Goal: Information Seeking & Learning: Learn about a topic

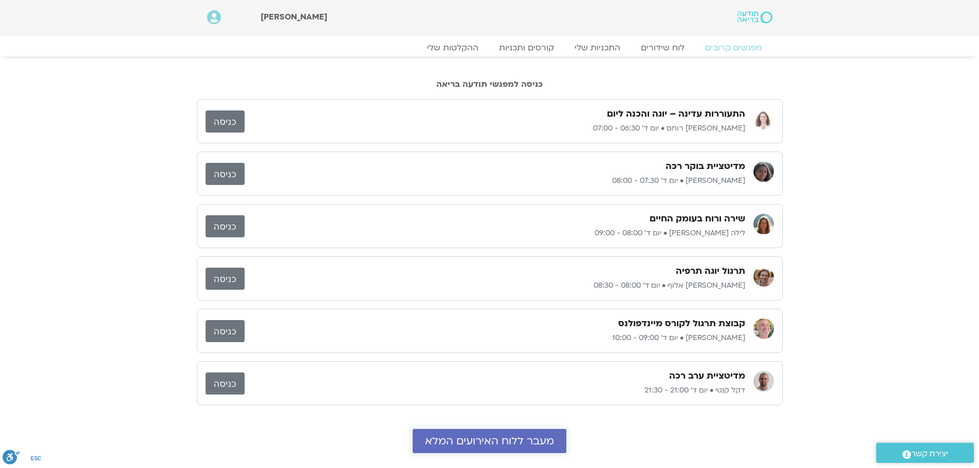
click at [501, 449] on link "מעבר ללוח האירועים המלא" at bounding box center [490, 441] width 154 height 24
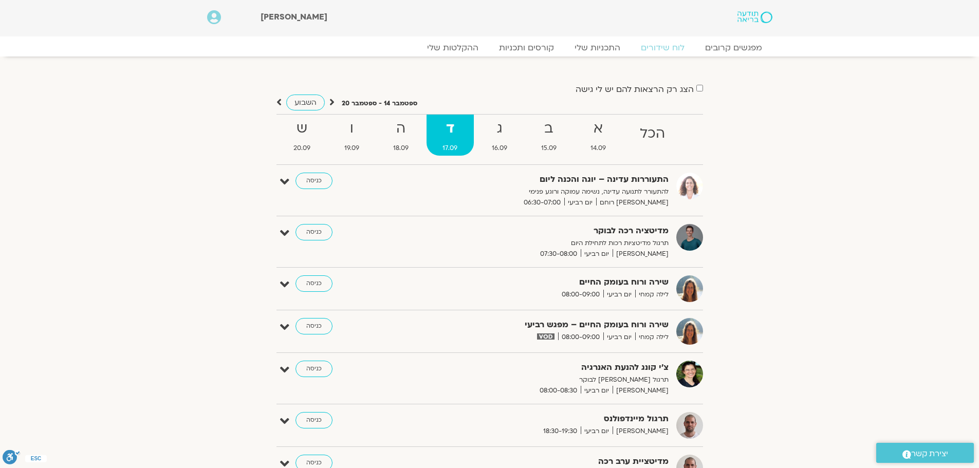
click at [275, 101] on div "הצג רק הרצאות להם יש [PERSON_NAME] גישה [DATE] - [DATE] השבוע להציג אירועים שפת…" at bounding box center [490, 289] width 576 height 415
click at [278, 101] on icon at bounding box center [279, 102] width 5 height 10
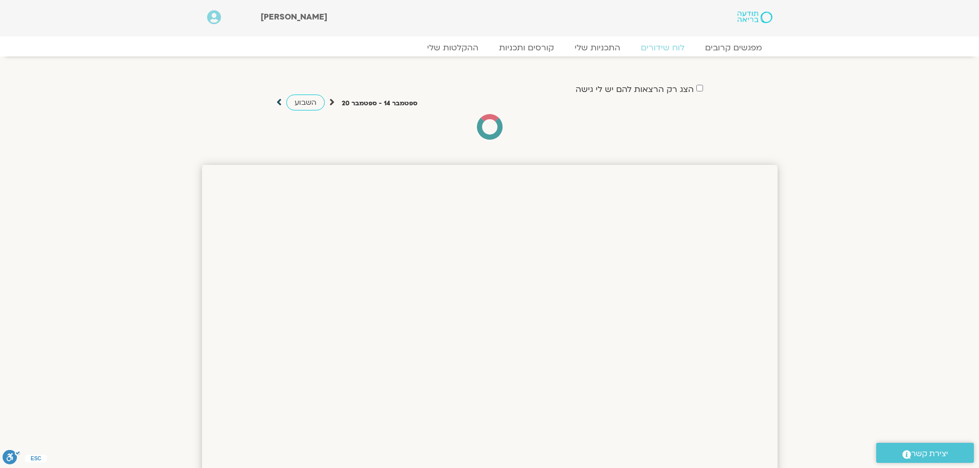
click at [278, 101] on icon at bounding box center [279, 102] width 5 height 10
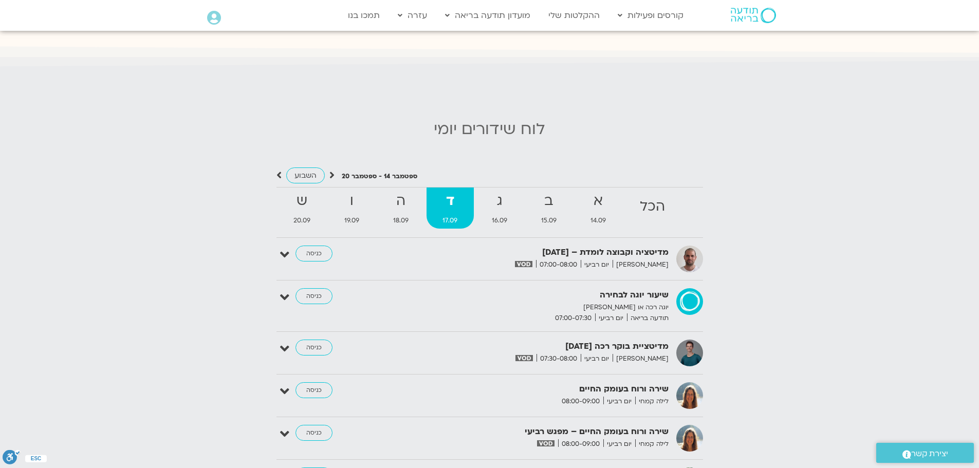
scroll to position [1028, 0]
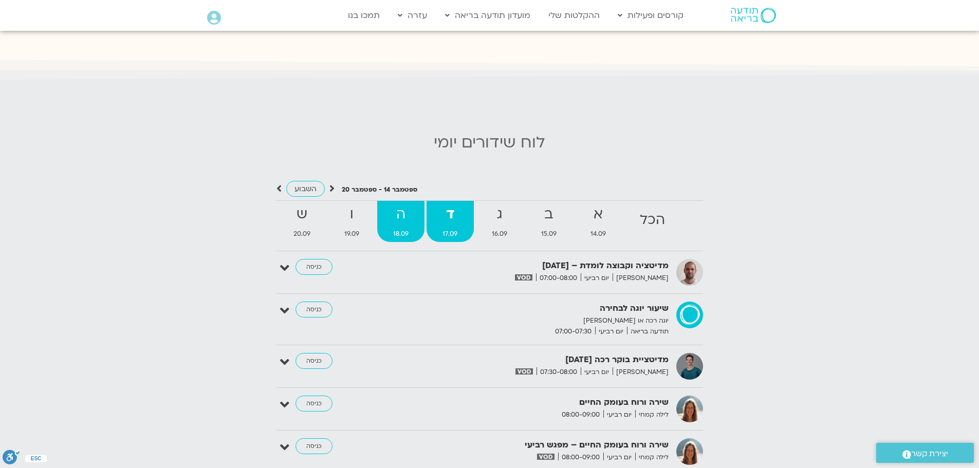
click at [405, 207] on strong "ה" at bounding box center [400, 214] width 47 height 23
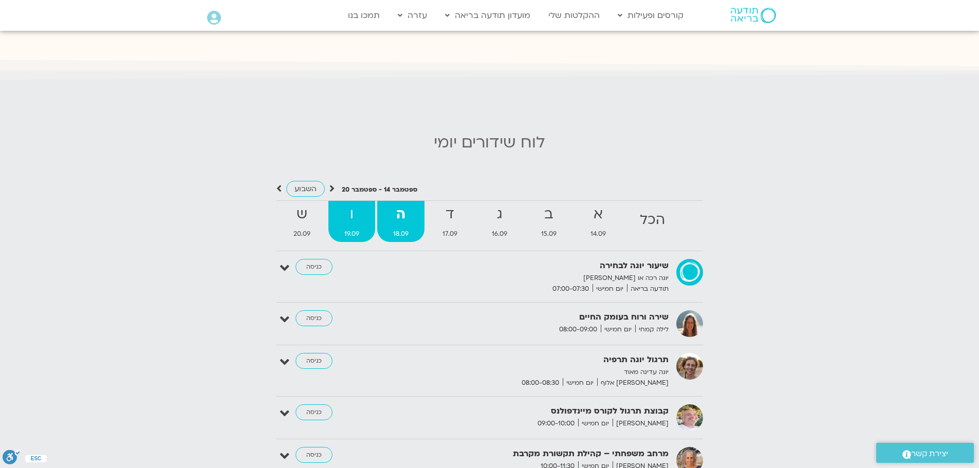
click at [361, 215] on strong "ו" at bounding box center [351, 214] width 47 height 23
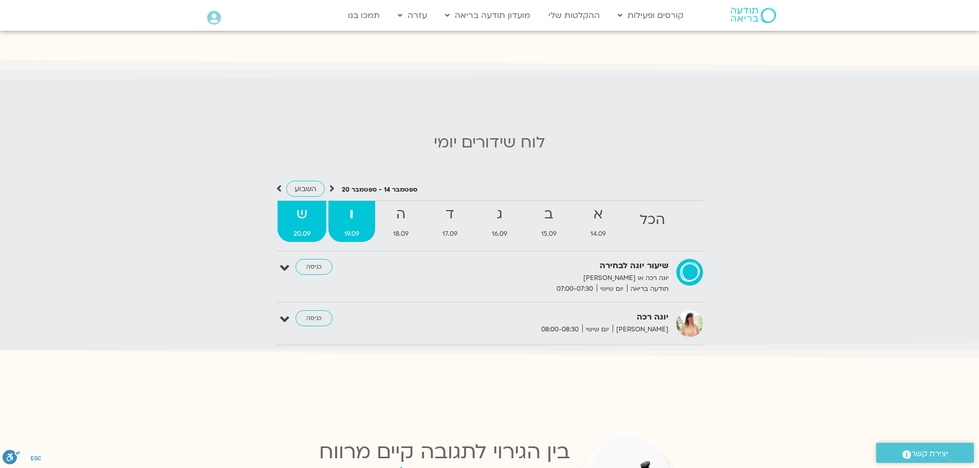
click at [307, 218] on strong "ש" at bounding box center [302, 214] width 49 height 23
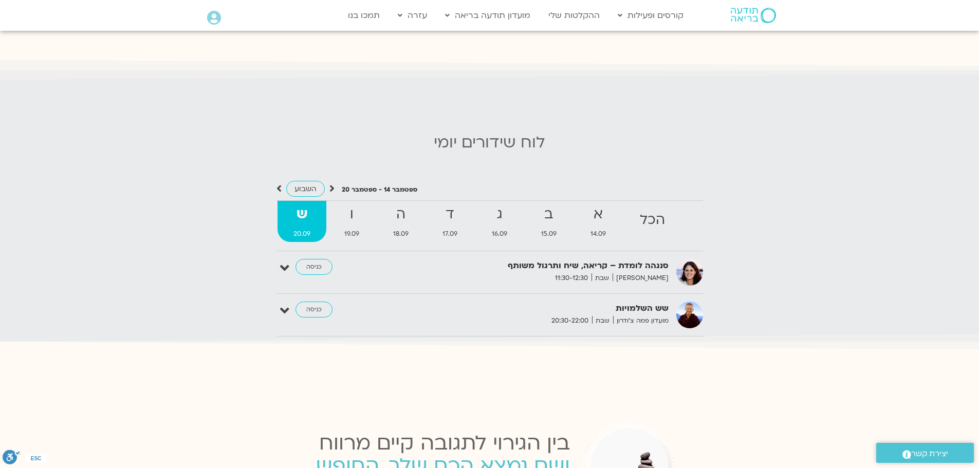
click at [639, 307] on strong "שש השלמויות" at bounding box center [543, 309] width 252 height 14
click at [317, 302] on link "כניסה" at bounding box center [314, 310] width 37 height 16
click at [316, 302] on link "כניסה" at bounding box center [314, 310] width 37 height 16
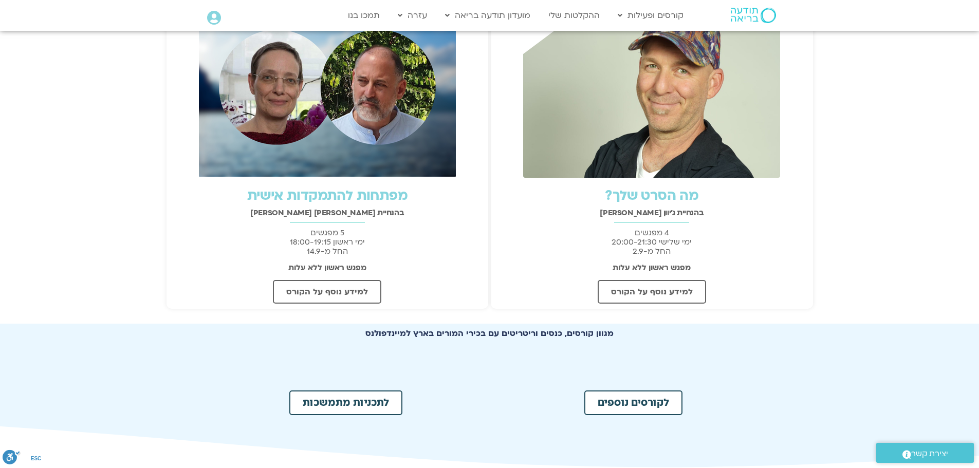
scroll to position [308, 0]
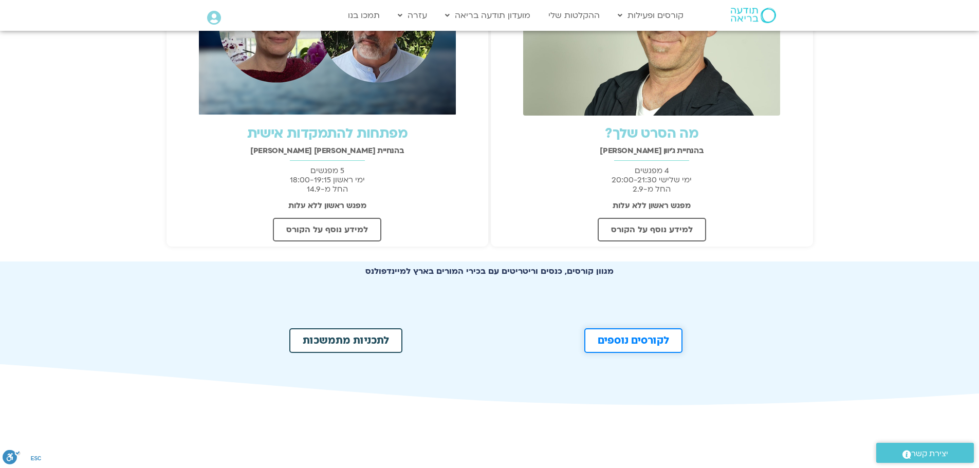
click at [630, 337] on span "לקורסים נוספים" at bounding box center [633, 341] width 71 height 10
